Goal: Information Seeking & Learning: Learn about a topic

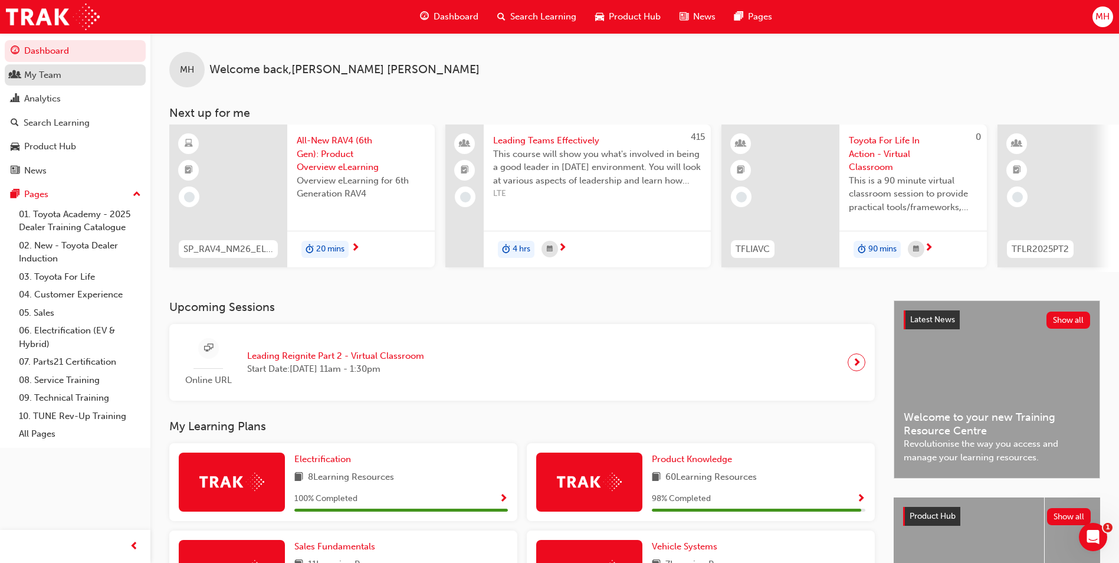
click at [62, 79] on div "My Team" at bounding box center [75, 75] width 129 height 15
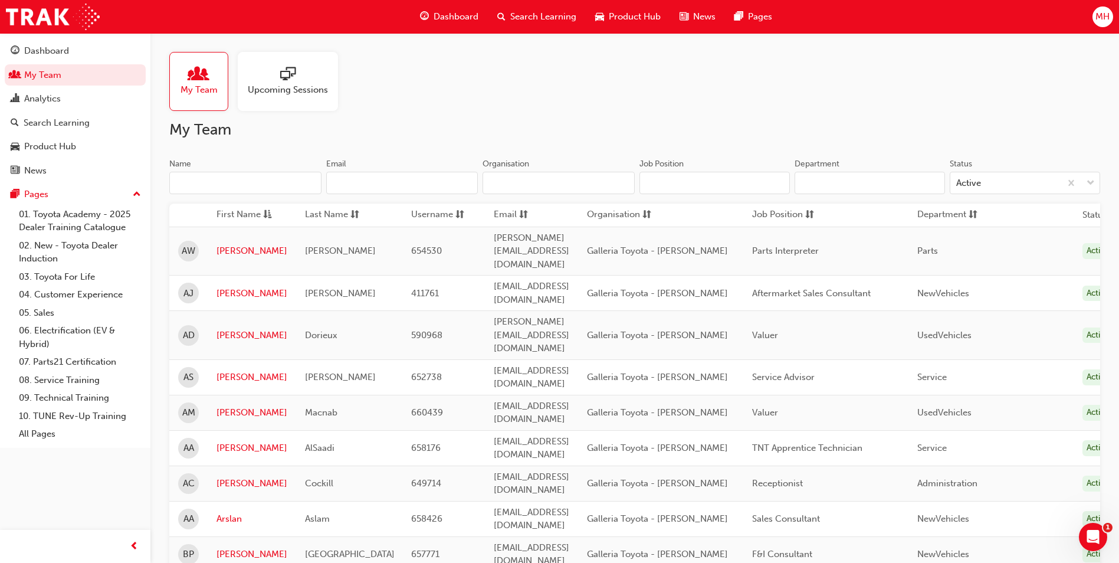
click at [193, 96] on span "My Team" at bounding box center [199, 90] width 37 height 14
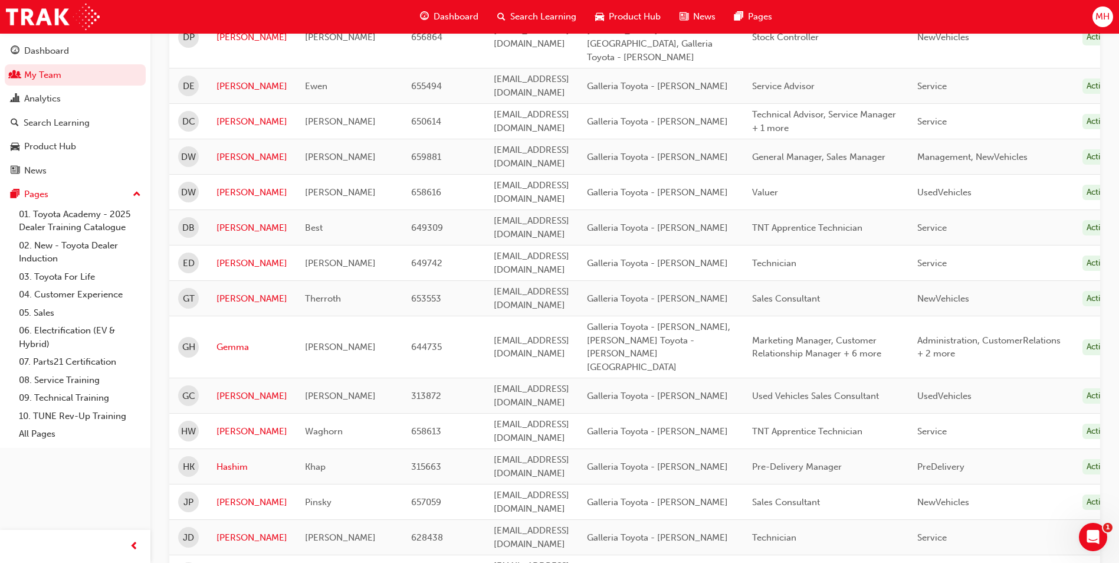
scroll to position [1362, 0]
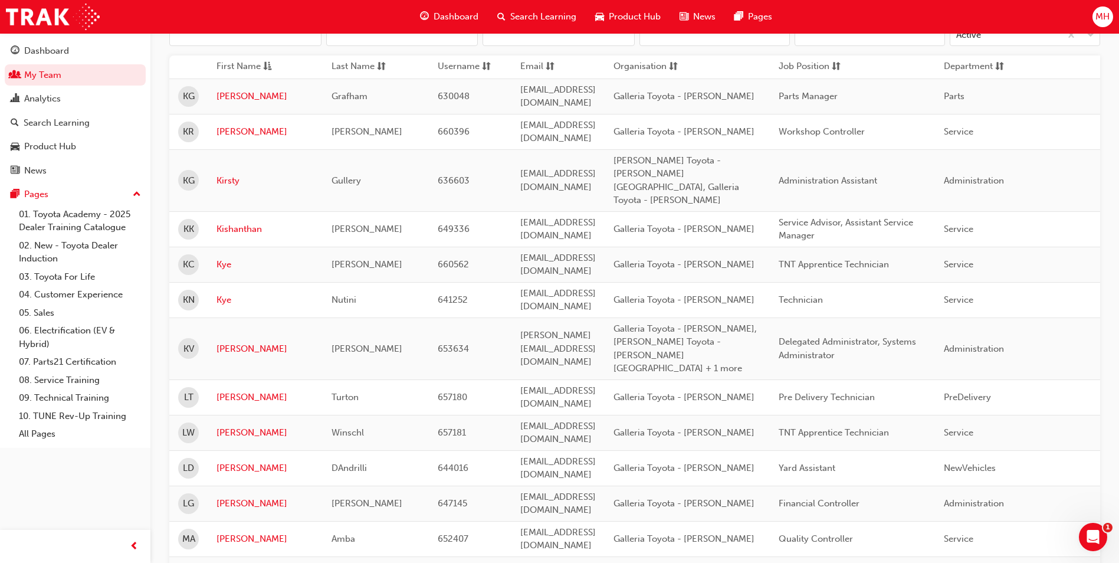
scroll to position [413, 0]
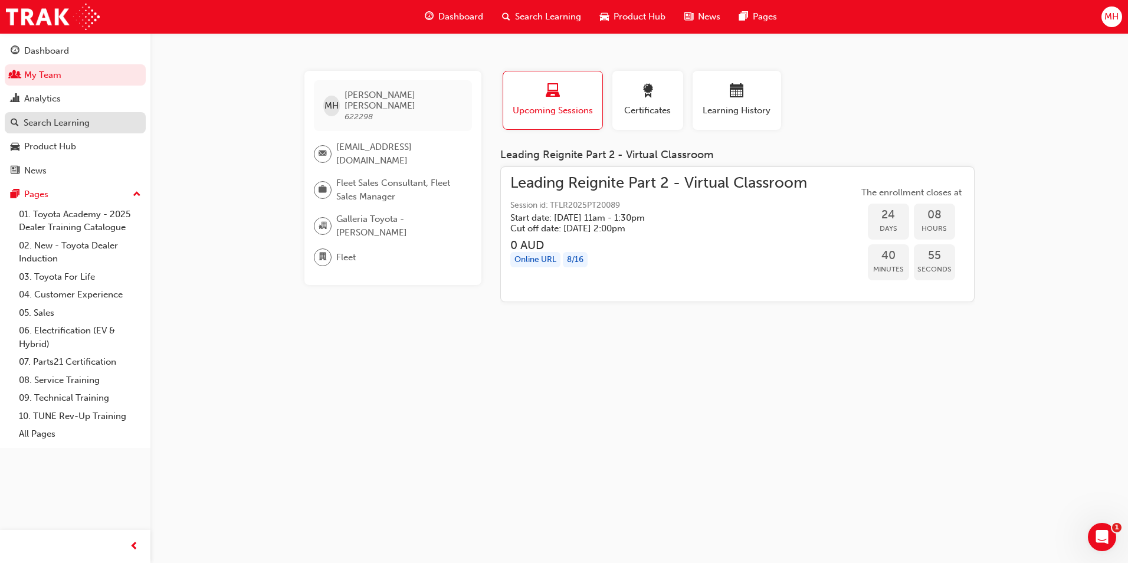
click at [38, 127] on div "Search Learning" at bounding box center [57, 123] width 66 height 14
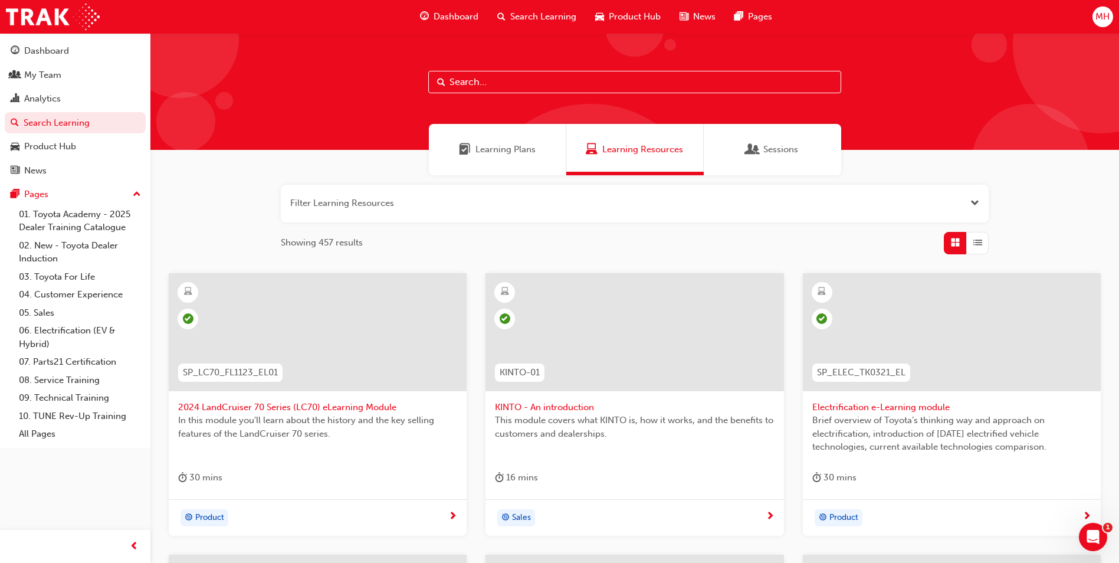
click at [430, 200] on button "button" at bounding box center [635, 204] width 708 height 38
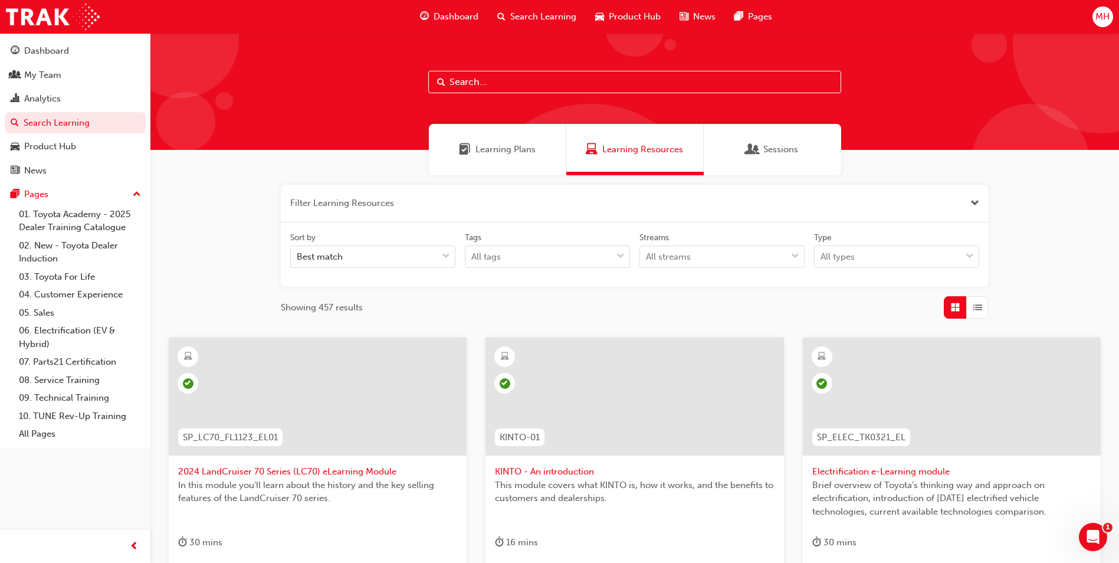
click at [502, 87] on input "text" at bounding box center [634, 82] width 413 height 22
type input "customer"
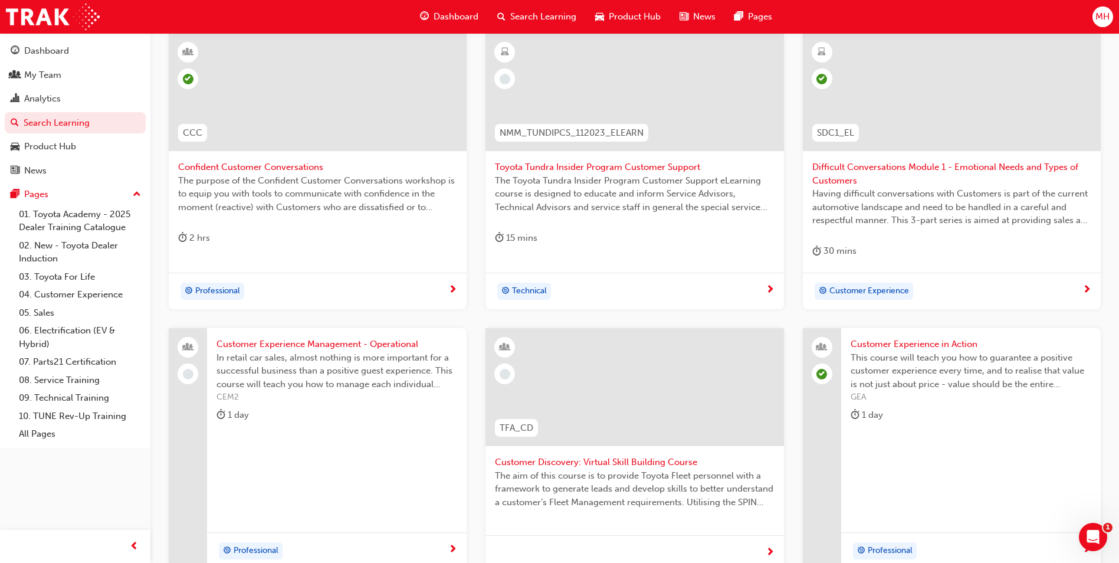
scroll to position [354, 0]
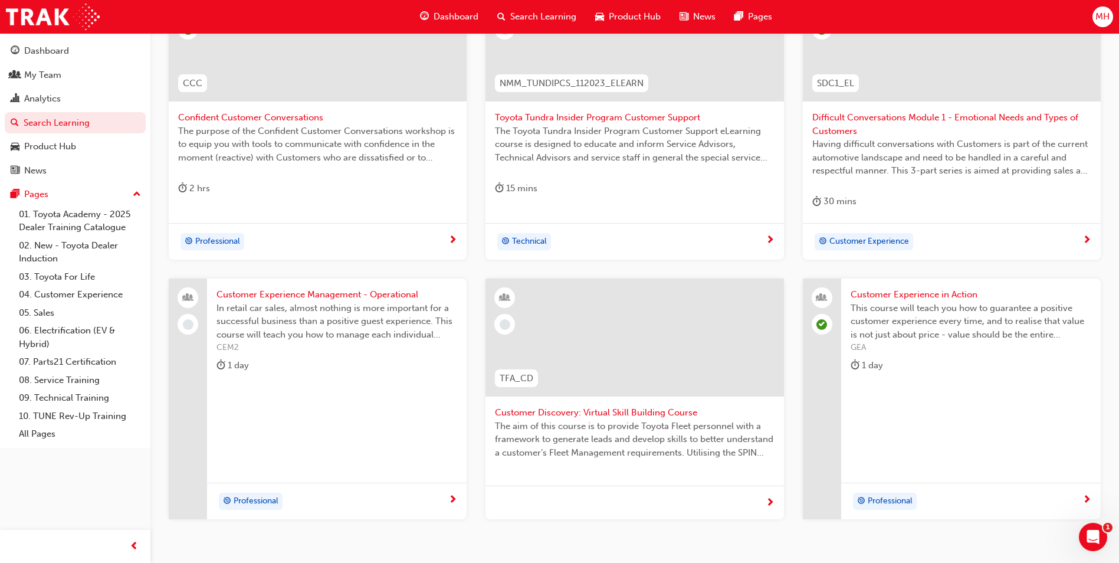
click at [608, 414] on span "Customer Discovery: Virtual Skill Building Course" at bounding box center [634, 413] width 279 height 14
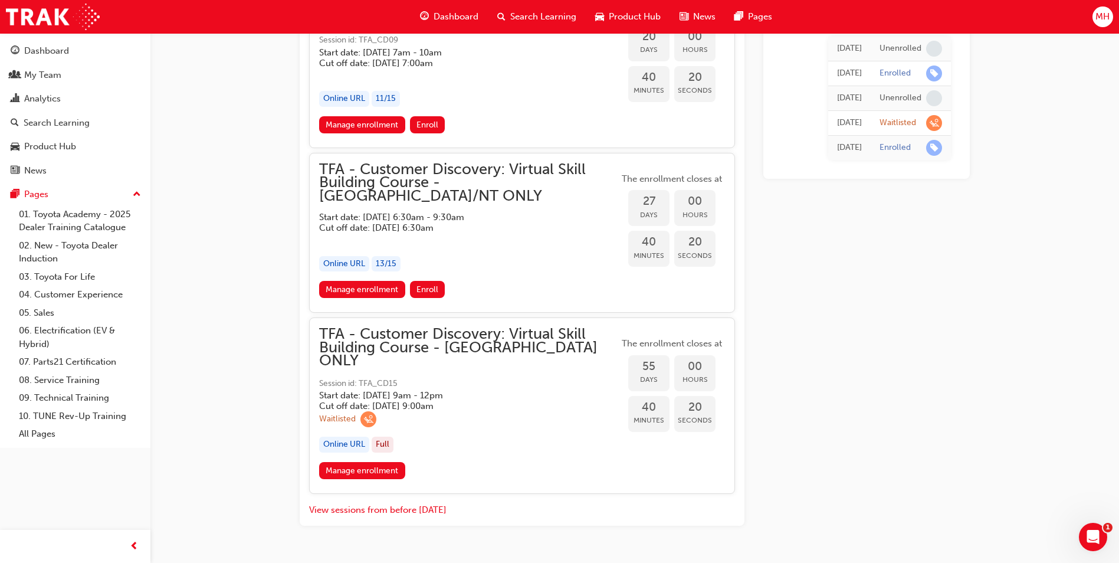
scroll to position [1097, 0]
click at [359, 461] on link "Manage enrollment" at bounding box center [362, 469] width 86 height 17
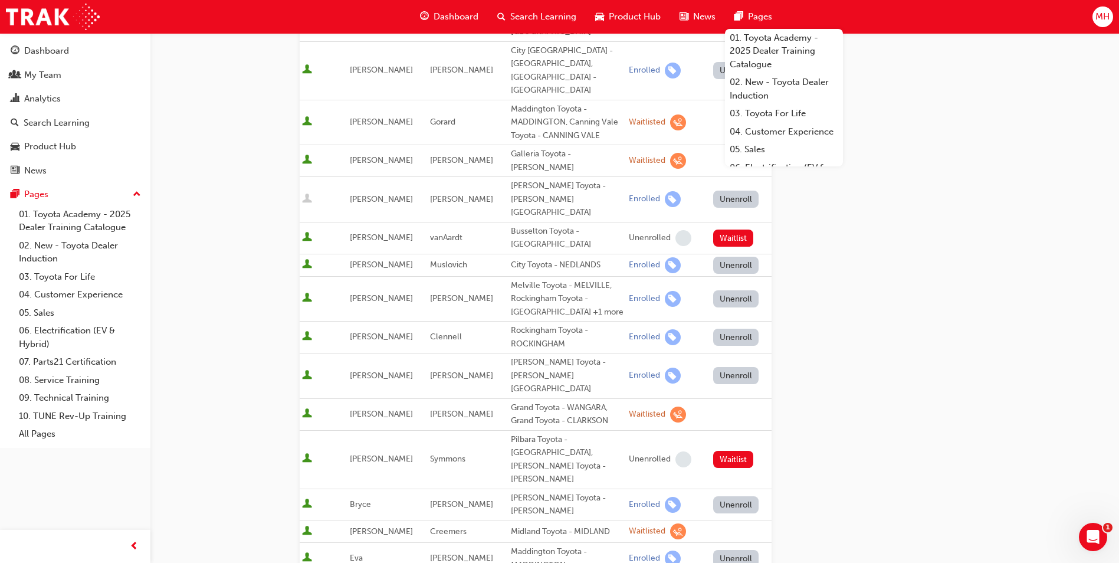
scroll to position [293, 0]
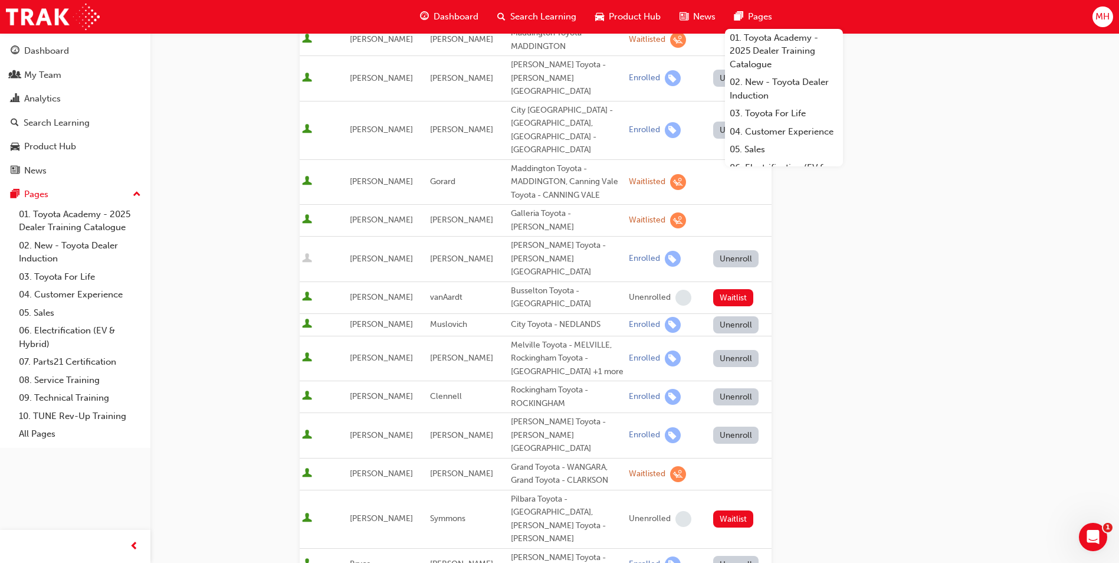
click at [936, 176] on div "Go to session detail page Manage enrollment for TFA - Customer Discovery: Virtu…" at bounding box center [635, 434] width 670 height 1389
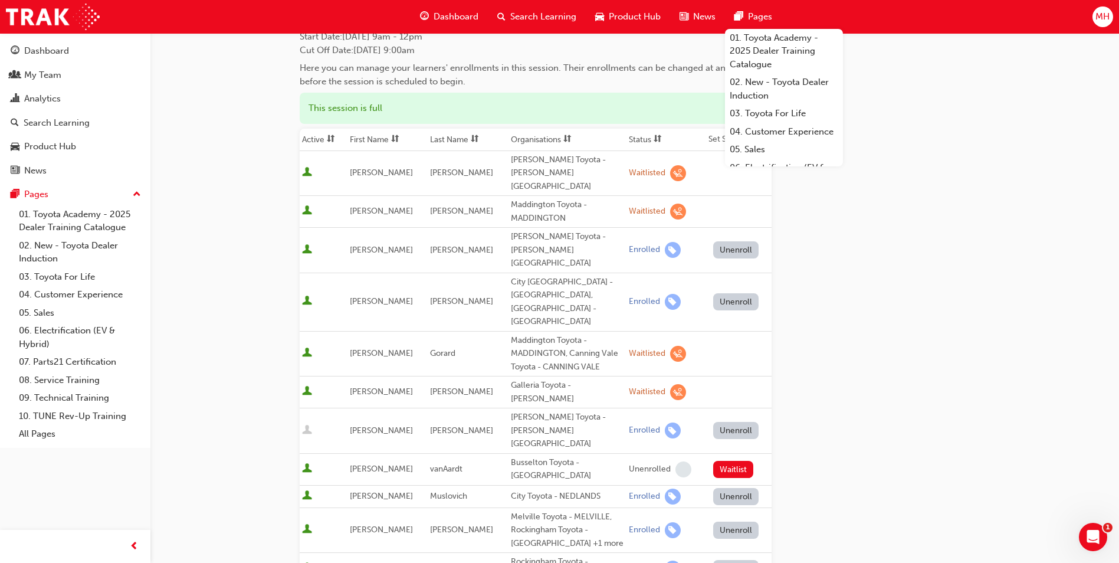
scroll to position [236, 0]
